Goal: Task Accomplishment & Management: Manage account settings

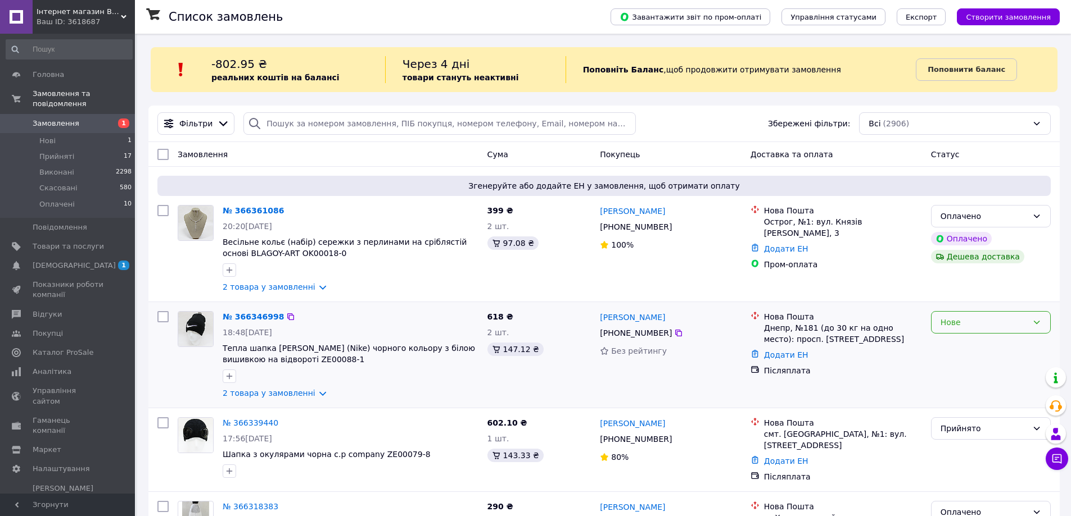
click at [1040, 322] on icon at bounding box center [1036, 322] width 9 height 9
click at [992, 348] on li "Прийнято" at bounding box center [990, 347] width 119 height 20
click at [949, 69] on b "Поповнити баланс" at bounding box center [966, 69] width 78 height 8
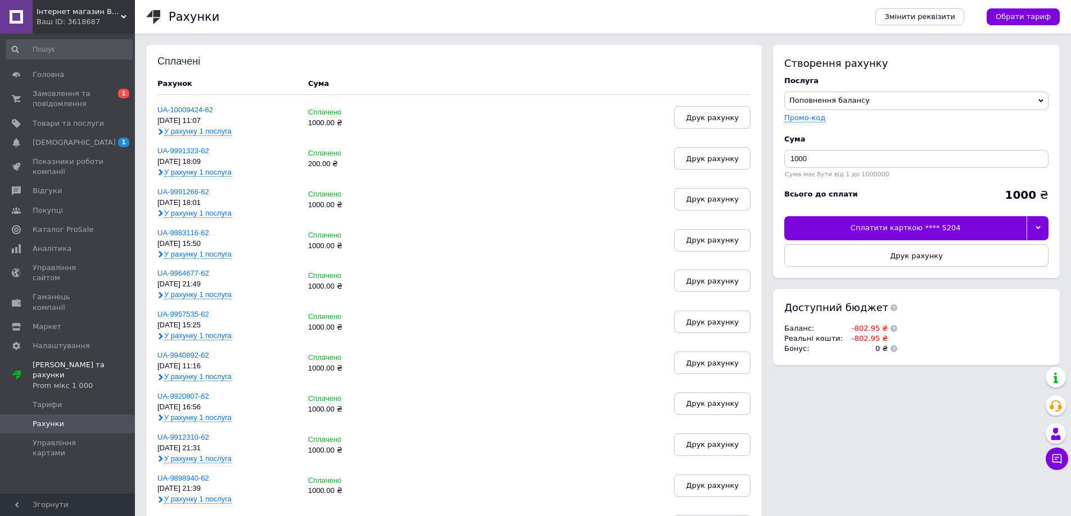
click at [1035, 228] on icon at bounding box center [1037, 227] width 5 height 5
click at [862, 284] on div "Інші способи оплати" at bounding box center [916, 283] width 252 height 10
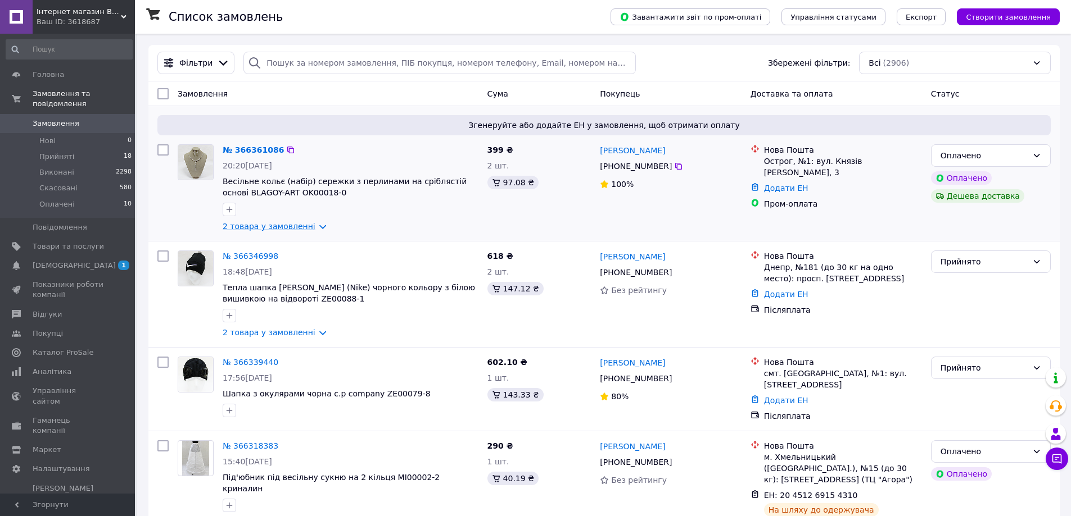
click at [311, 227] on link "2 товара у замовленні" at bounding box center [269, 226] width 93 height 9
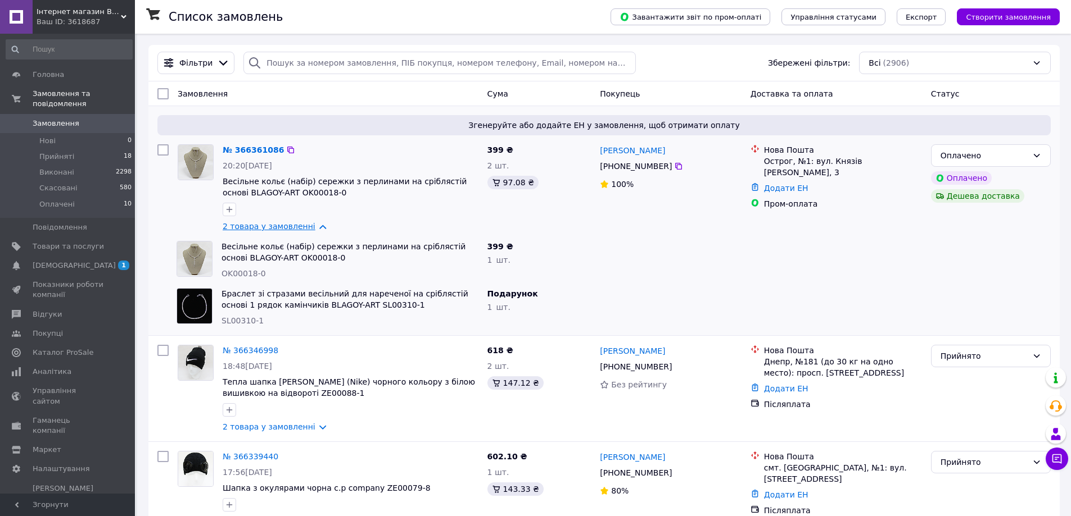
click at [311, 227] on link "2 товара у замовленні" at bounding box center [269, 226] width 93 height 9
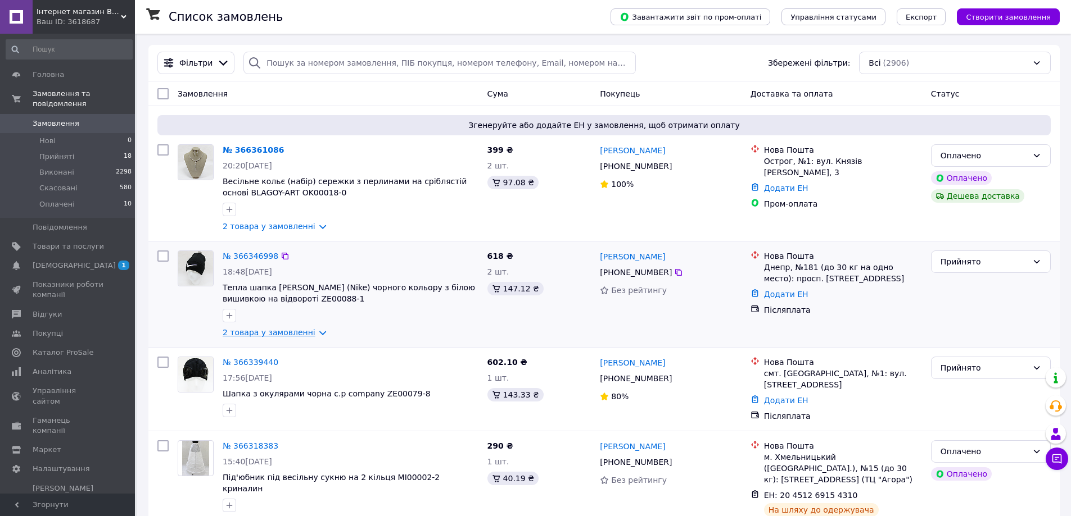
click at [309, 336] on link "2 товара у замовленні" at bounding box center [269, 332] width 93 height 9
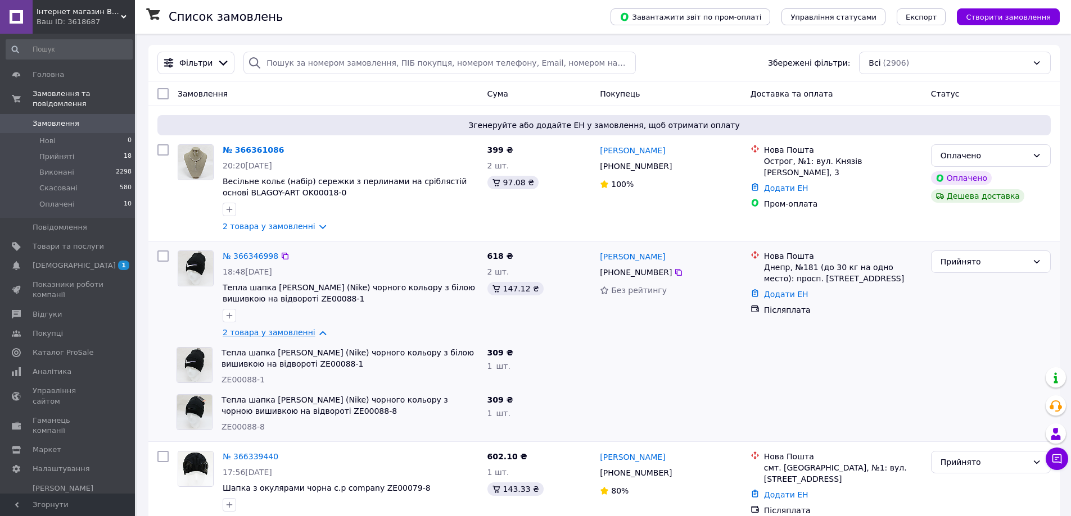
click at [309, 336] on link "2 товара у замовленні" at bounding box center [269, 332] width 93 height 9
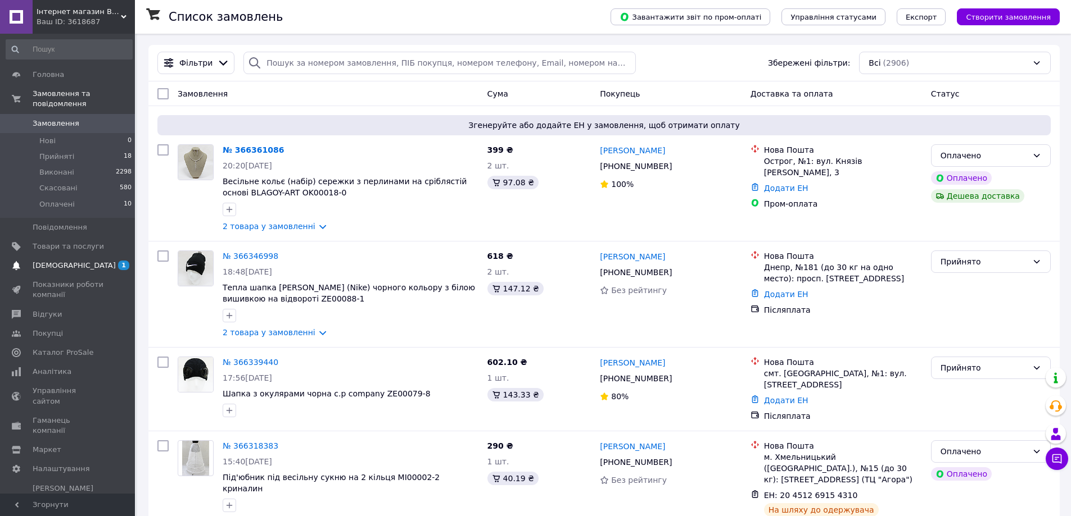
click at [58, 261] on span "[DEMOGRAPHIC_DATA]" at bounding box center [74, 266] width 83 height 10
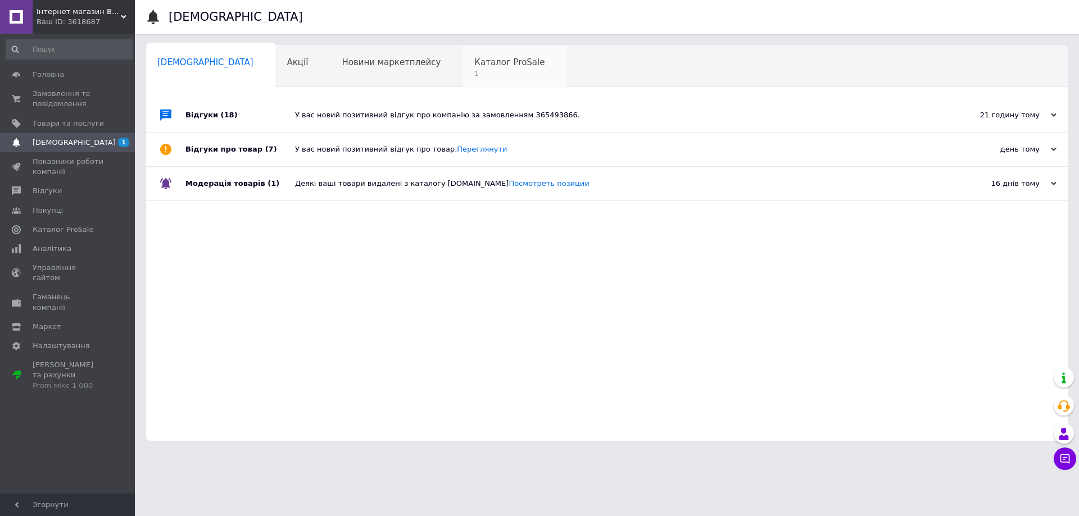
click at [474, 64] on span "Каталог ProSale" at bounding box center [509, 62] width 70 height 10
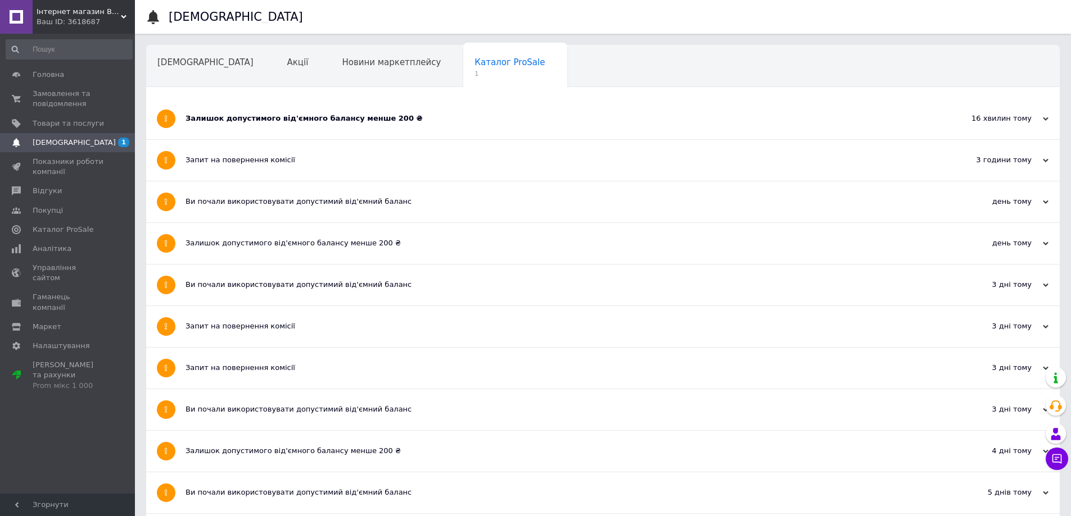
click at [321, 116] on div "Залишок допустимого від'ємного балансу менше 200 ₴" at bounding box center [560, 119] width 750 height 10
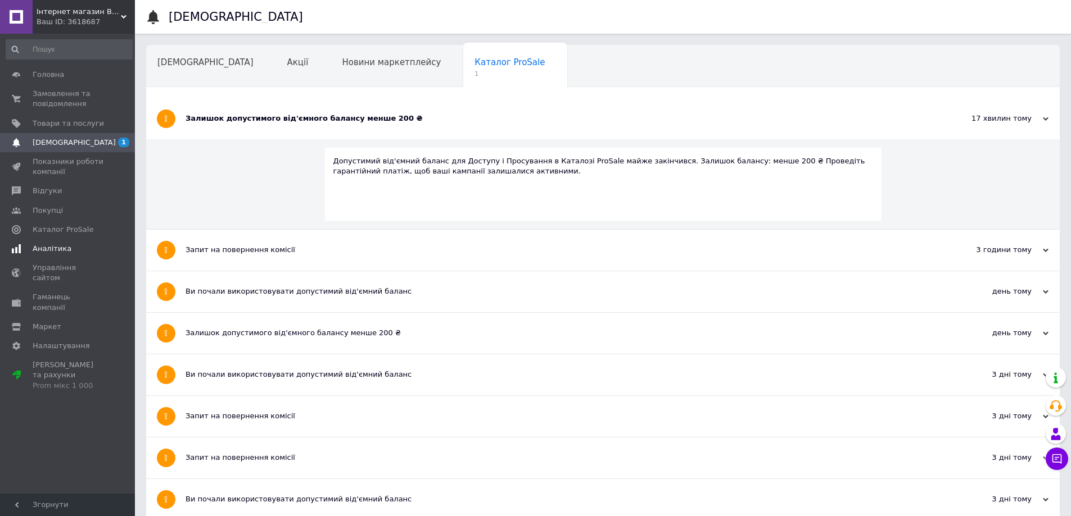
click at [57, 244] on span "Аналітика" at bounding box center [52, 249] width 39 height 10
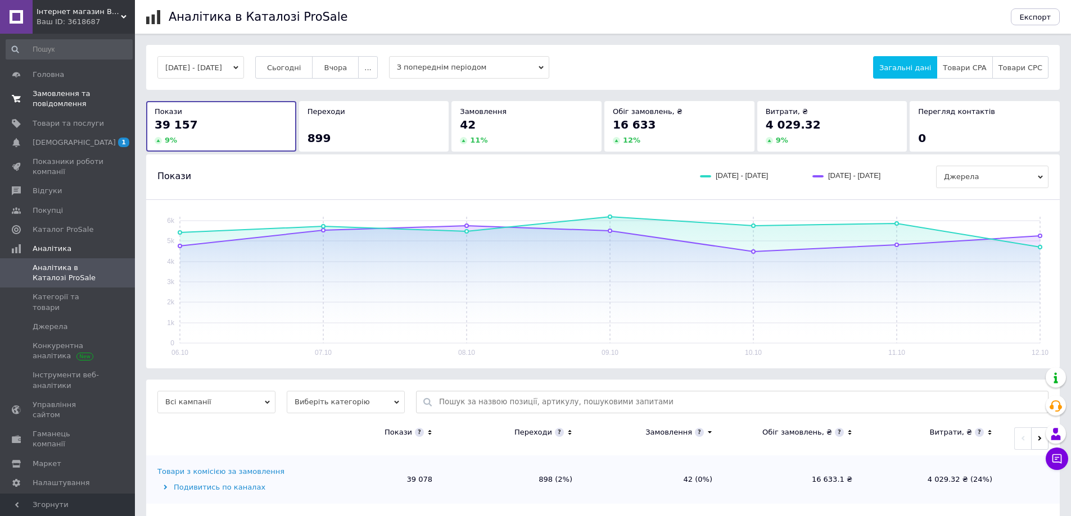
click at [51, 96] on span "Замовлення та повідомлення" at bounding box center [68, 99] width 71 height 20
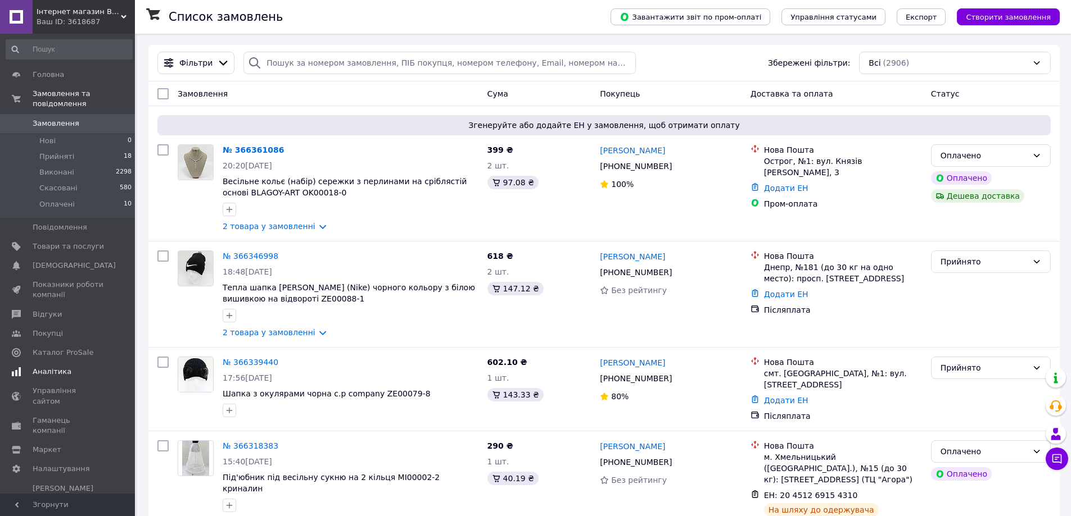
click at [47, 367] on span "Аналітика" at bounding box center [52, 372] width 39 height 10
